Goal: Information Seeking & Learning: Understand process/instructions

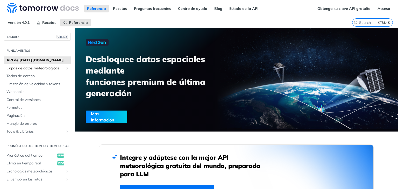
click at [58, 67] on font "Capas de datos meteorológicos" at bounding box center [32, 68] width 53 height 5
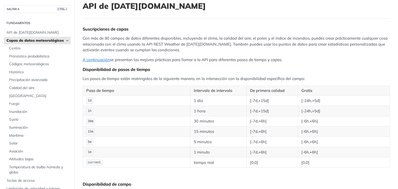
scroll to position [34, 0]
click at [50, 55] on font "Pronóstico probabilístico" at bounding box center [29, 56] width 40 height 5
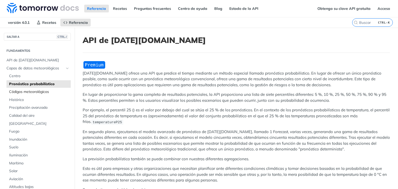
click at [47, 89] on font "Códigos meteorológicos" at bounding box center [29, 91] width 40 height 5
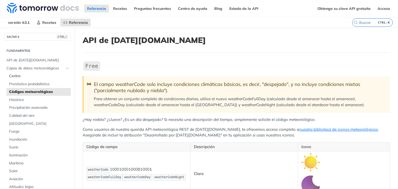
click at [40, 74] on span "Centro" at bounding box center [39, 76] width 60 height 5
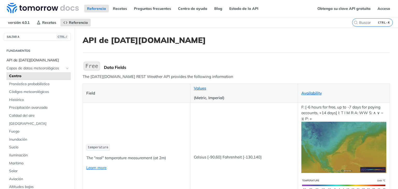
click at [38, 58] on font "API de Tomorrow.io" at bounding box center [32, 60] width 52 height 5
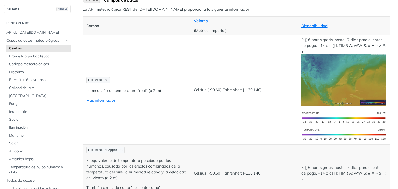
scroll to position [69, 0]
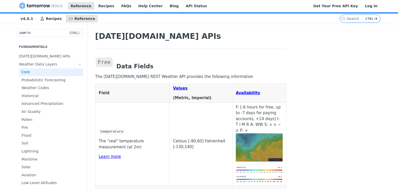
scroll to position [0, 0]
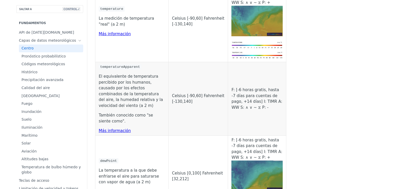
scroll to position [69, 0]
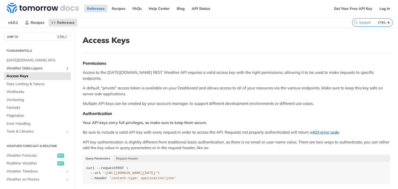
click at [25, 68] on span "Weather Data Layers" at bounding box center [35, 68] width 58 height 5
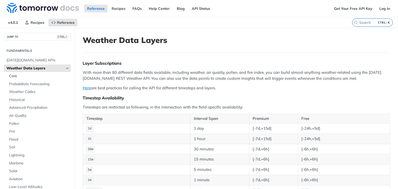
click at [25, 78] on span "Core" at bounding box center [39, 76] width 60 height 5
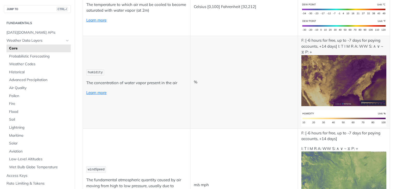
scroll to position [104, 0]
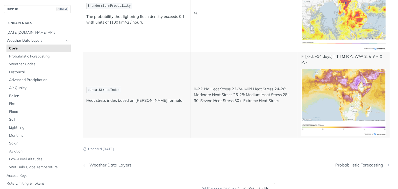
scroll to position [2766, 0]
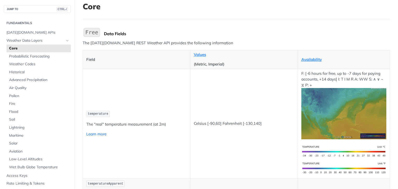
scroll to position [34, 0]
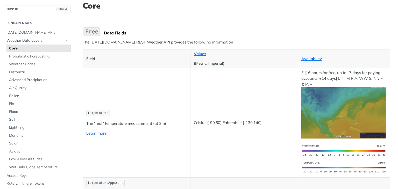
click at [97, 135] on link "Learn more" at bounding box center [96, 133] width 20 height 5
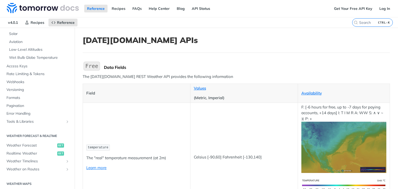
scroll to position [138, 0]
click at [20, 141] on link "Weather Forecast get" at bounding box center [37, 145] width 67 height 8
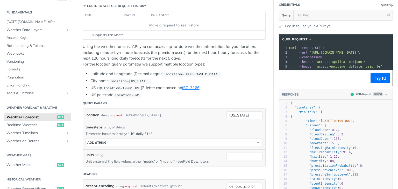
scroll to position [69, 0]
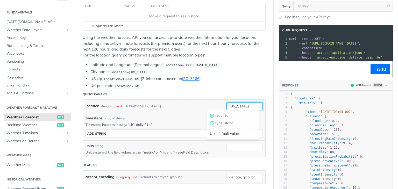
click at [239, 106] on input "[US_STATE]" at bounding box center [245, 106] width 36 height 8
click at [170, 103] on div "location string required Defaults to new york" at bounding box center [152, 106] width 133 height 8
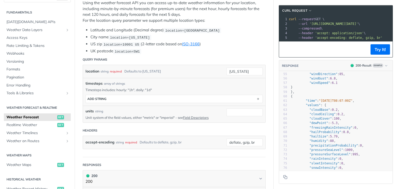
scroll to position [0, 0]
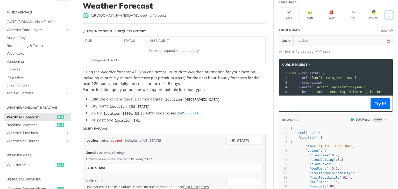
click at [387, 13] on icon "More ellipsis" at bounding box center [389, 15] width 5 height 5
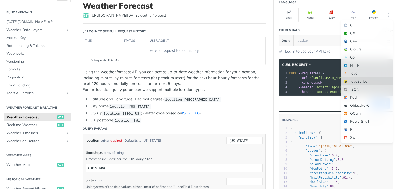
click at [352, 81] on div "JavaScript" at bounding box center [367, 82] width 51 height 8
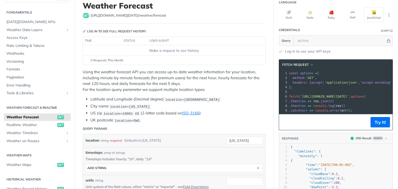
click at [381, 13] on div "Shell Node Ruby PHP JavaScript" at bounding box center [336, 15] width 114 height 15
click at [387, 13] on icon "More ellipsis" at bounding box center [389, 15] width 5 height 5
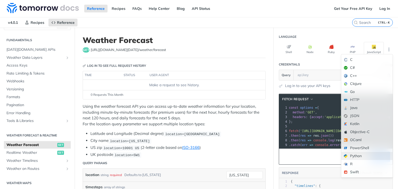
click at [360, 155] on div "Python" at bounding box center [367, 156] width 51 height 8
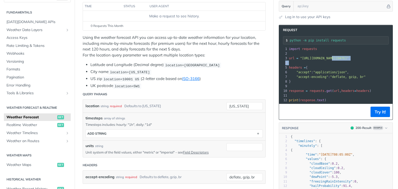
drag, startPoint x: 328, startPoint y: 55, endPoint x: 364, endPoint y: 59, distance: 36.2
click at [392, 56] on section "Request python -m pip install requests xxxxxxxxxx 12 1 import requests 2 ​ 3 ur…" at bounding box center [336, 114] width 124 height 189
click at [349, 57] on span ""https://api.tomorrow.io/v4/weather/forecast?location=new%20york"" at bounding box center [324, 59] width 49 height 4
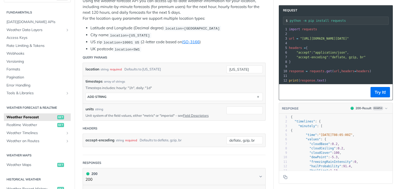
scroll to position [104, 0]
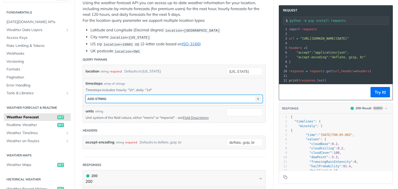
click at [255, 98] on icon "button" at bounding box center [258, 99] width 6 height 6
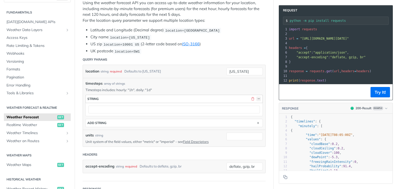
click at [256, 98] on button "button" at bounding box center [258, 99] width 5 height 5
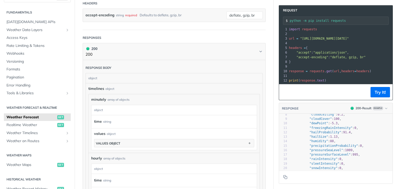
scroll to position [34, 0]
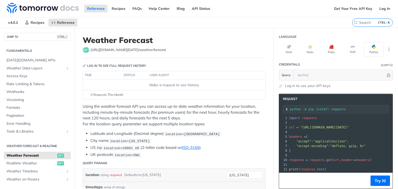
scroll to position [934, 0]
